Goal: Information Seeking & Learning: Learn about a topic

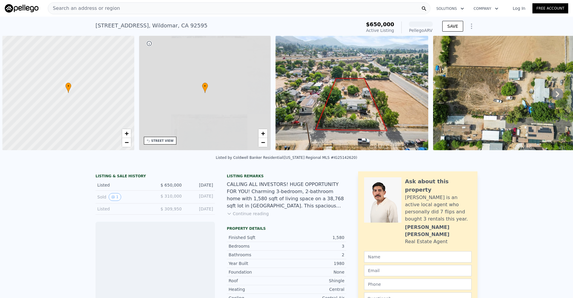
scroll to position [0, 2]
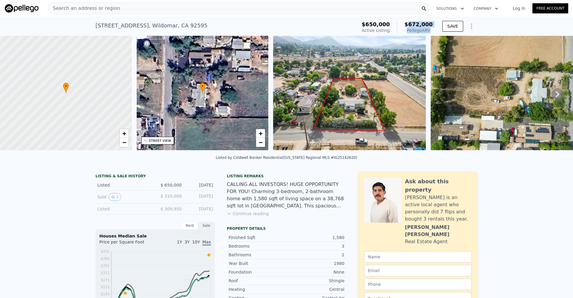
drag, startPoint x: 412, startPoint y: 26, endPoint x: 430, endPoint y: 29, distance: 17.9
click at [430, 29] on div "$672,000 Pellego ARV" at bounding box center [415, 27] width 36 height 12
click at [430, 29] on div "Pellego ARV" at bounding box center [418, 30] width 28 height 6
drag, startPoint x: 433, startPoint y: 30, endPoint x: 374, endPoint y: 24, distance: 59.7
click at [374, 24] on div "$650,000 Active Listing $672,000 Pellego ARV" at bounding box center [397, 27] width 76 height 17
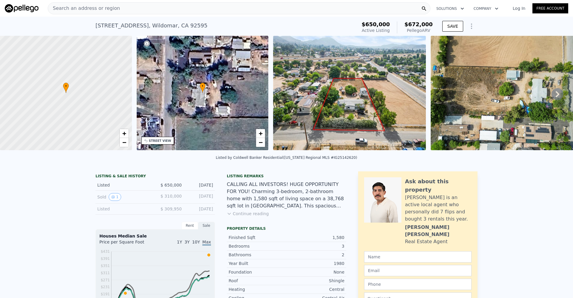
click at [374, 24] on span "$650,000" at bounding box center [376, 24] width 28 height 6
drag, startPoint x: 368, startPoint y: 24, endPoint x: 431, endPoint y: 29, distance: 63.5
click at [431, 29] on div "$650,000 Active Listing $672,000 Pellego ARV" at bounding box center [397, 27] width 71 height 12
click at [431, 30] on div "Pellego ARV" at bounding box center [418, 30] width 28 height 6
drag, startPoint x: 431, startPoint y: 30, endPoint x: 369, endPoint y: 25, distance: 62.6
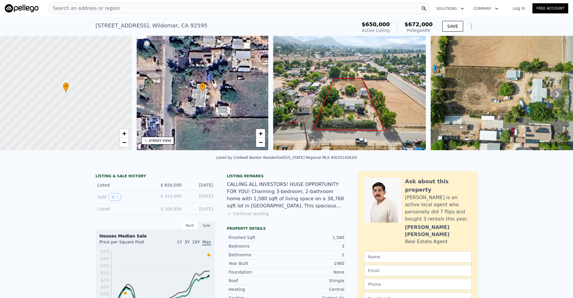
click at [369, 25] on div "$650,000 Active Listing $672,000 Pellego ARV" at bounding box center [397, 27] width 71 height 12
click at [369, 25] on span "$650,000" at bounding box center [376, 24] width 28 height 6
drag, startPoint x: 368, startPoint y: 25, endPoint x: 432, endPoint y: 30, distance: 64.0
click at [432, 30] on div "$650,000 Active Listing $672,000 Pellego ARV" at bounding box center [397, 27] width 71 height 12
click at [432, 30] on div "Pellego ARV" at bounding box center [418, 30] width 28 height 6
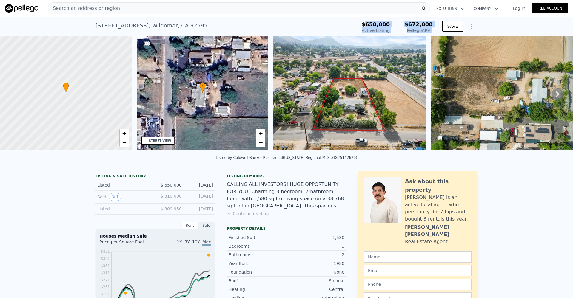
drag, startPoint x: 432, startPoint y: 31, endPoint x: 374, endPoint y: 24, distance: 58.0
click at [374, 24] on div "$650,000 Active Listing $672,000 Pellego ARV" at bounding box center [397, 27] width 71 height 12
drag, startPoint x: 374, startPoint y: 24, endPoint x: 467, endPoint y: 6, distance: 94.4
click at [374, 24] on span "$650,000" at bounding box center [376, 24] width 28 height 6
